Goal: Complete application form

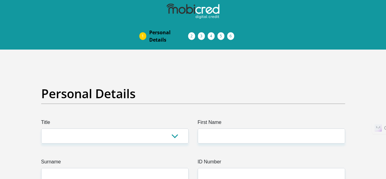
click at [167, 119] on label "Title" at bounding box center [115, 124] width 148 height 10
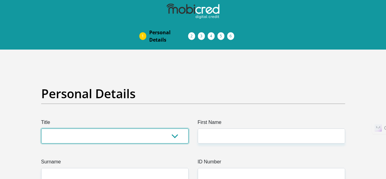
click at [167, 128] on select "Mr Ms Mrs Dr [PERSON_NAME]" at bounding box center [115, 135] width 148 height 15
click at [158, 128] on select "Mr Ms Mrs Dr [PERSON_NAME]" at bounding box center [115, 135] width 148 height 15
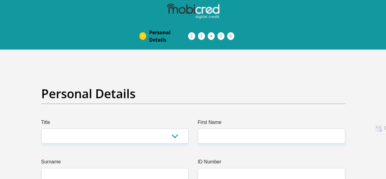
click at [0, 0] on img at bounding box center [0, 0] width 0 height 0
